Goal: Task Accomplishment & Management: Use online tool/utility

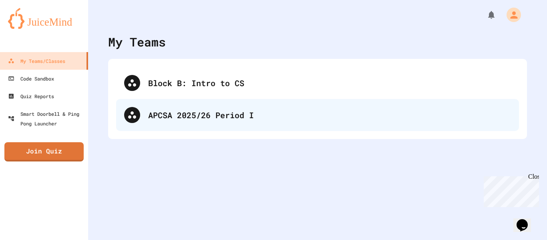
click at [206, 114] on div "APCSA 2025/26 Period I" at bounding box center [329, 115] width 363 height 12
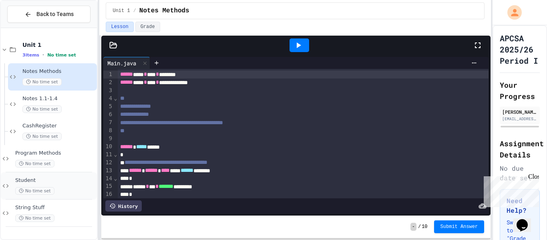
click at [61, 185] on div "Student No time set" at bounding box center [55, 186] width 80 height 18
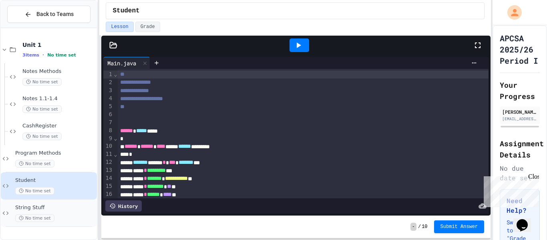
click at [67, 212] on div "String Stuff No time set" at bounding box center [55, 213] width 80 height 18
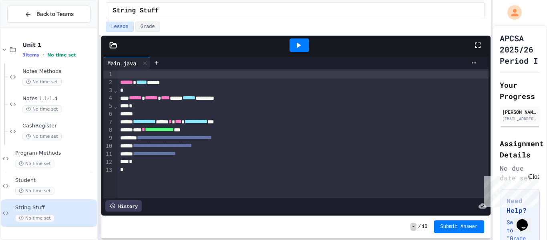
click at [109, 47] on icon at bounding box center [113, 45] width 8 height 8
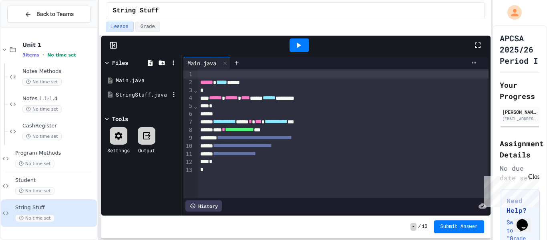
click at [150, 93] on div "StringStuff.java" at bounding box center [143, 95] width 54 height 8
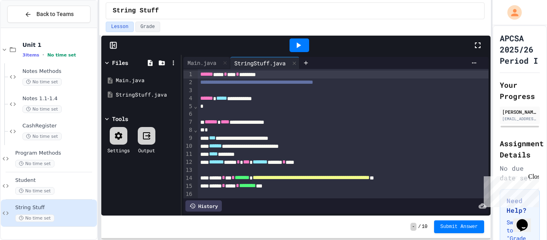
click at [298, 47] on icon at bounding box center [299, 45] width 10 height 10
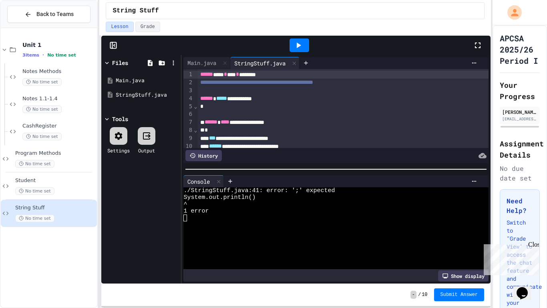
click at [452, 240] on div "Show display" at bounding box center [463, 275] width 50 height 11
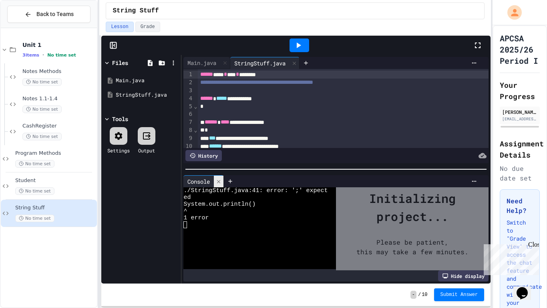
click at [220, 179] on icon at bounding box center [219, 182] width 6 height 6
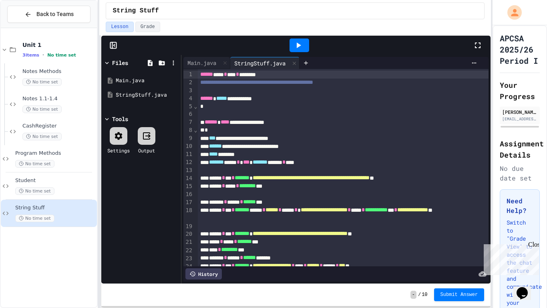
scroll to position [197, 0]
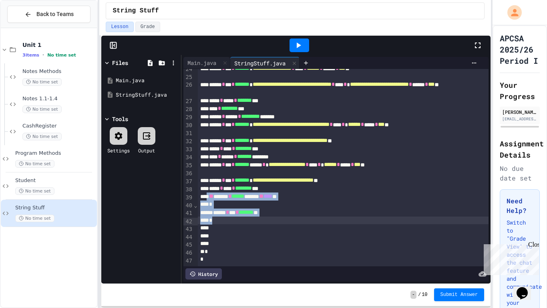
drag, startPoint x: 210, startPoint y: 197, endPoint x: 222, endPoint y: 222, distance: 28.0
click at [222, 222] on div "**********" at bounding box center [344, 68] width 292 height 393
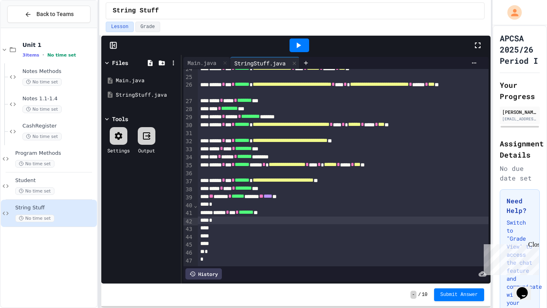
scroll to position [173, 0]
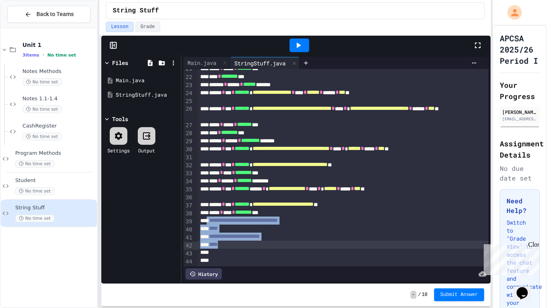
click at [300, 43] on icon at bounding box center [299, 45] width 10 height 10
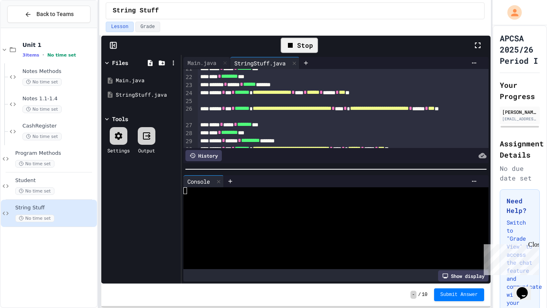
click at [452, 240] on div "Show display" at bounding box center [463, 275] width 50 height 11
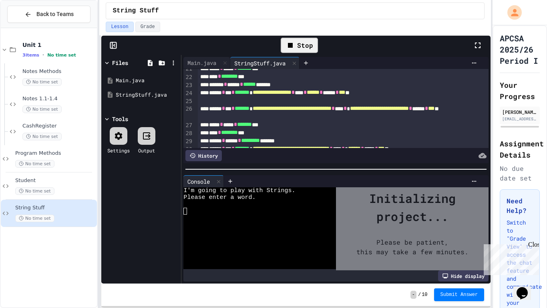
click at [211, 209] on div at bounding box center [255, 211] width 144 height 7
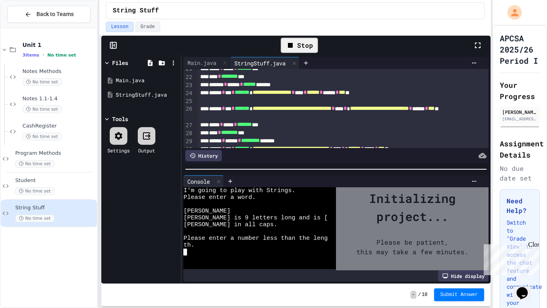
click at [230, 240] on div at bounding box center [255, 251] width 144 height 7
click at [381, 212] on div "Initializing project..." at bounding box center [412, 207] width 137 height 36
click at [458, 240] on div "Hide display" at bounding box center [463, 275] width 50 height 11
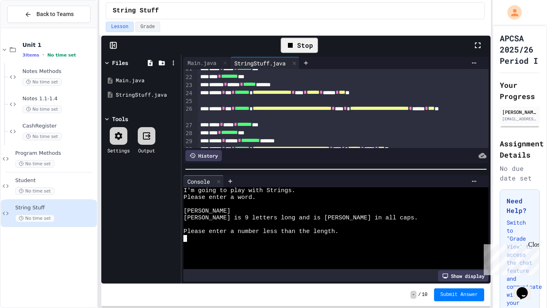
click at [245, 240] on div at bounding box center [331, 245] width 296 height 7
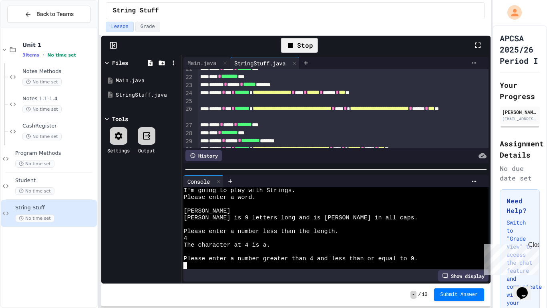
click at [215, 240] on div at bounding box center [331, 265] width 296 height 7
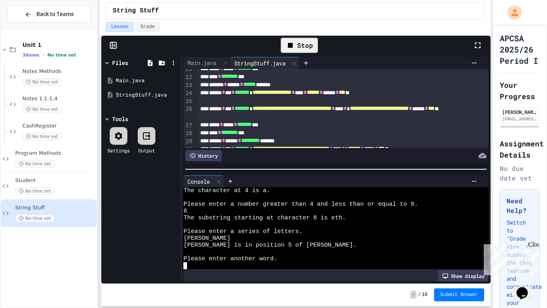
scroll to position [54, 0]
click at [206, 240] on div at bounding box center [331, 265] width 296 height 7
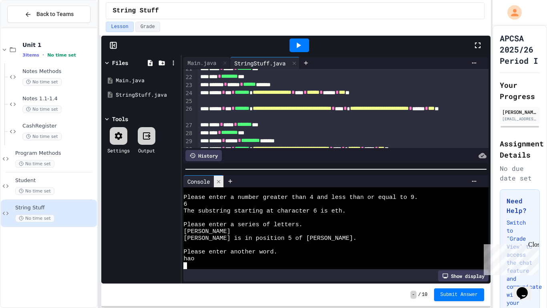
click at [215, 182] on div at bounding box center [219, 181] width 10 height 12
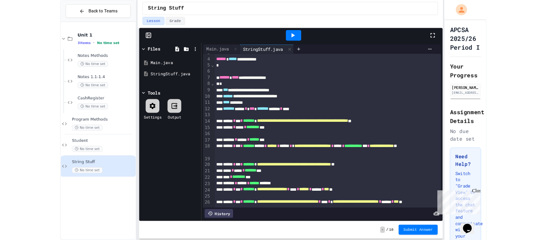
scroll to position [0, 0]
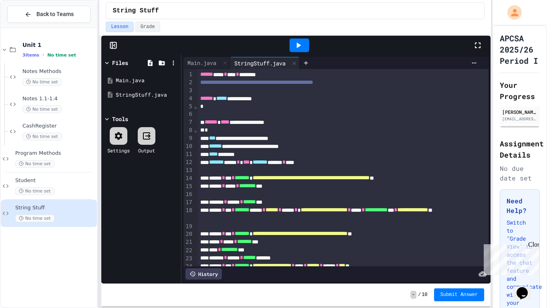
click at [330, 148] on div "**********" at bounding box center [344, 146] width 292 height 8
click at [297, 43] on icon at bounding box center [299, 45] width 4 height 6
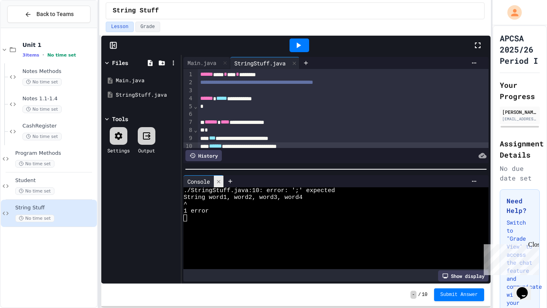
click at [215, 180] on div at bounding box center [219, 181] width 10 height 12
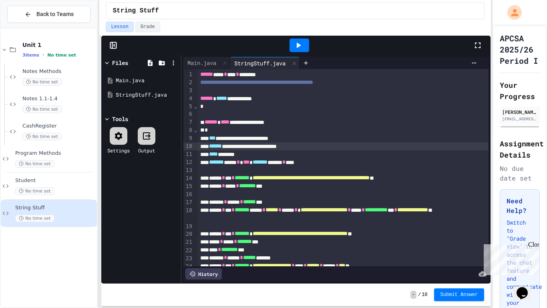
click at [332, 149] on div "**********" at bounding box center [344, 146] width 292 height 8
